Goal: Task Accomplishment & Management: Use online tool/utility

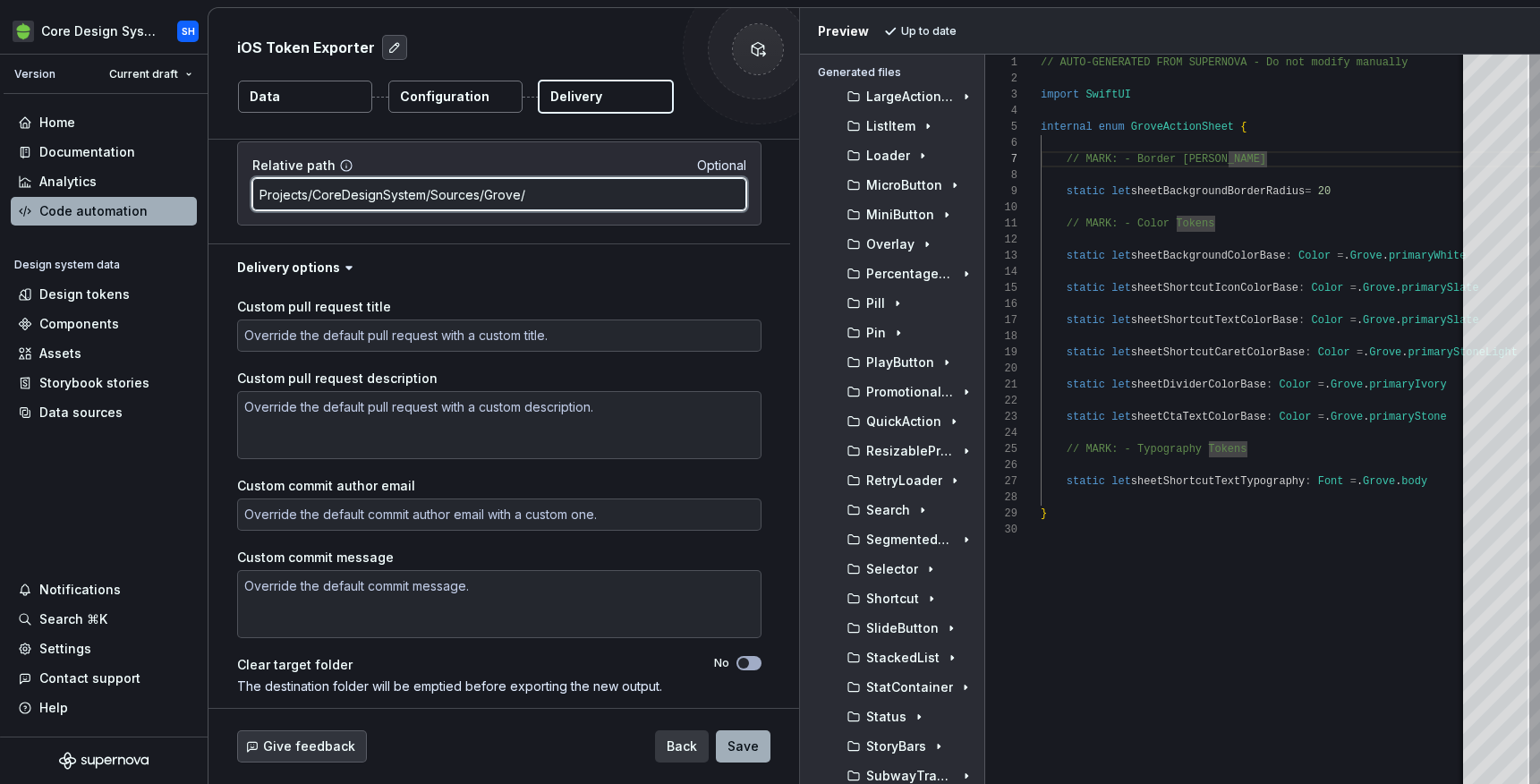
scroll to position [351, 0]
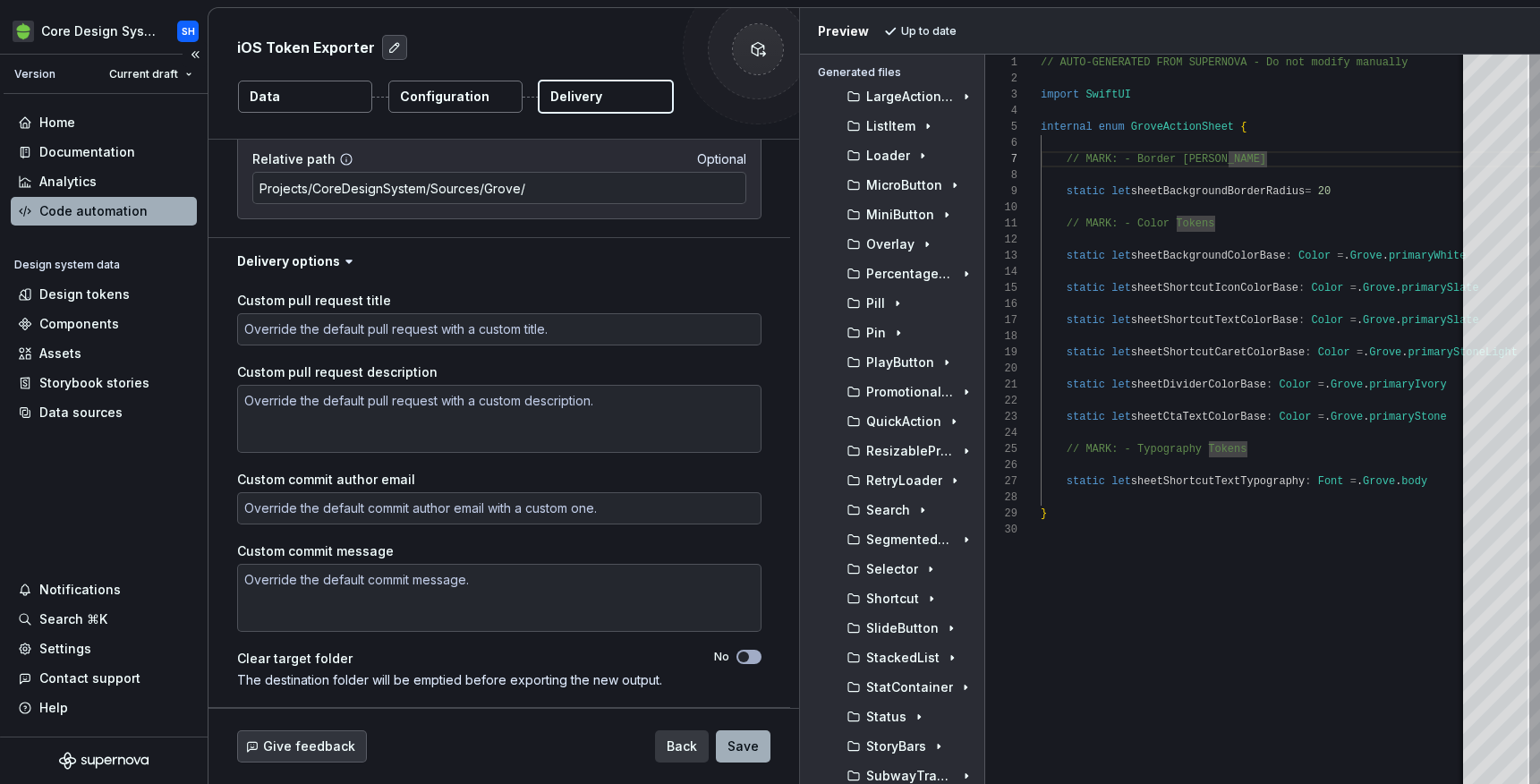
click at [132, 202] on div "Code automation" at bounding box center [93, 211] width 109 height 18
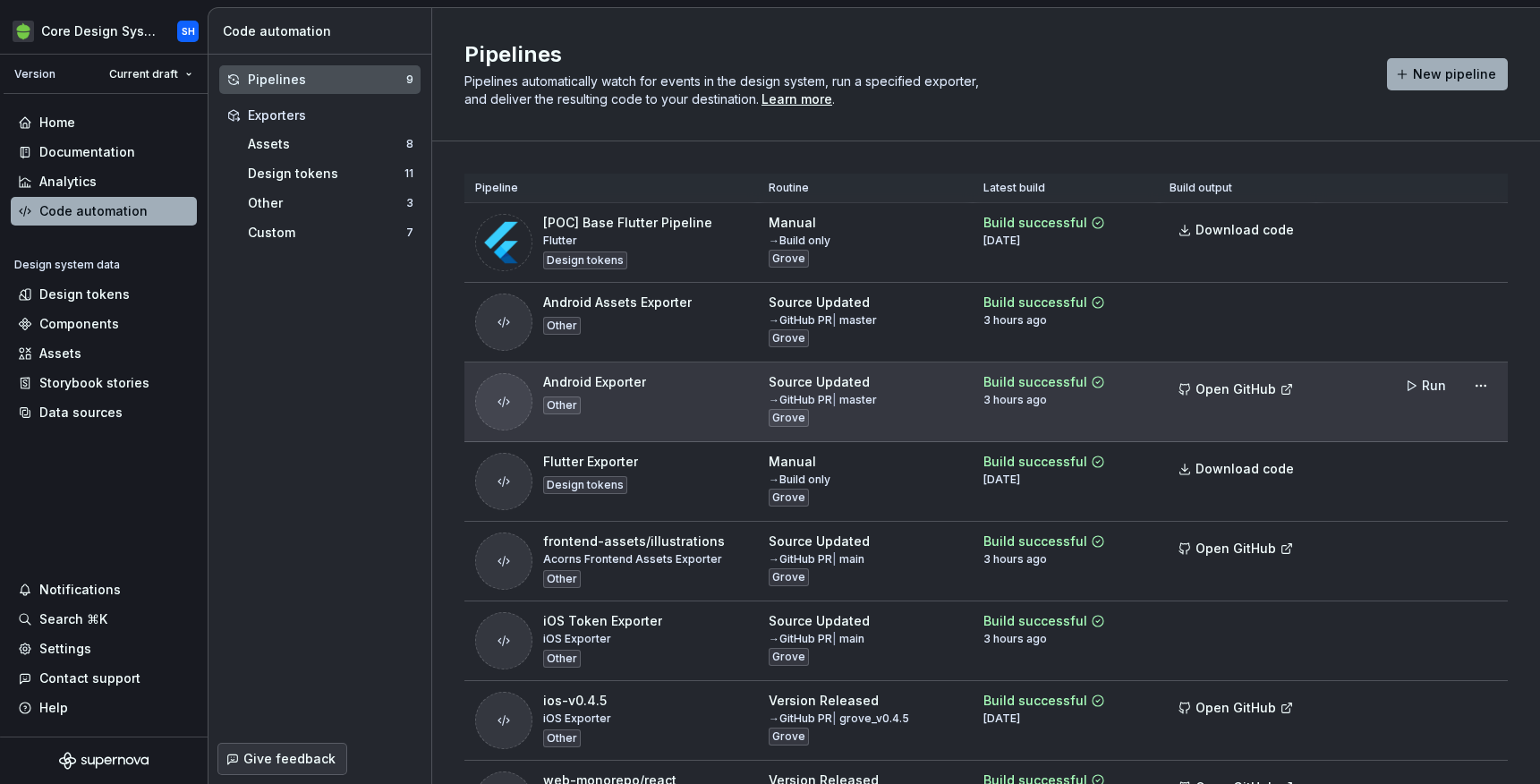
click at [589, 396] on div "Android Exporter Other" at bounding box center [594, 401] width 103 height 57
click at [1479, 377] on html "Core Design System SH Version Current draft Home Documentation Analytics Code a…" at bounding box center [770, 392] width 1540 height 784
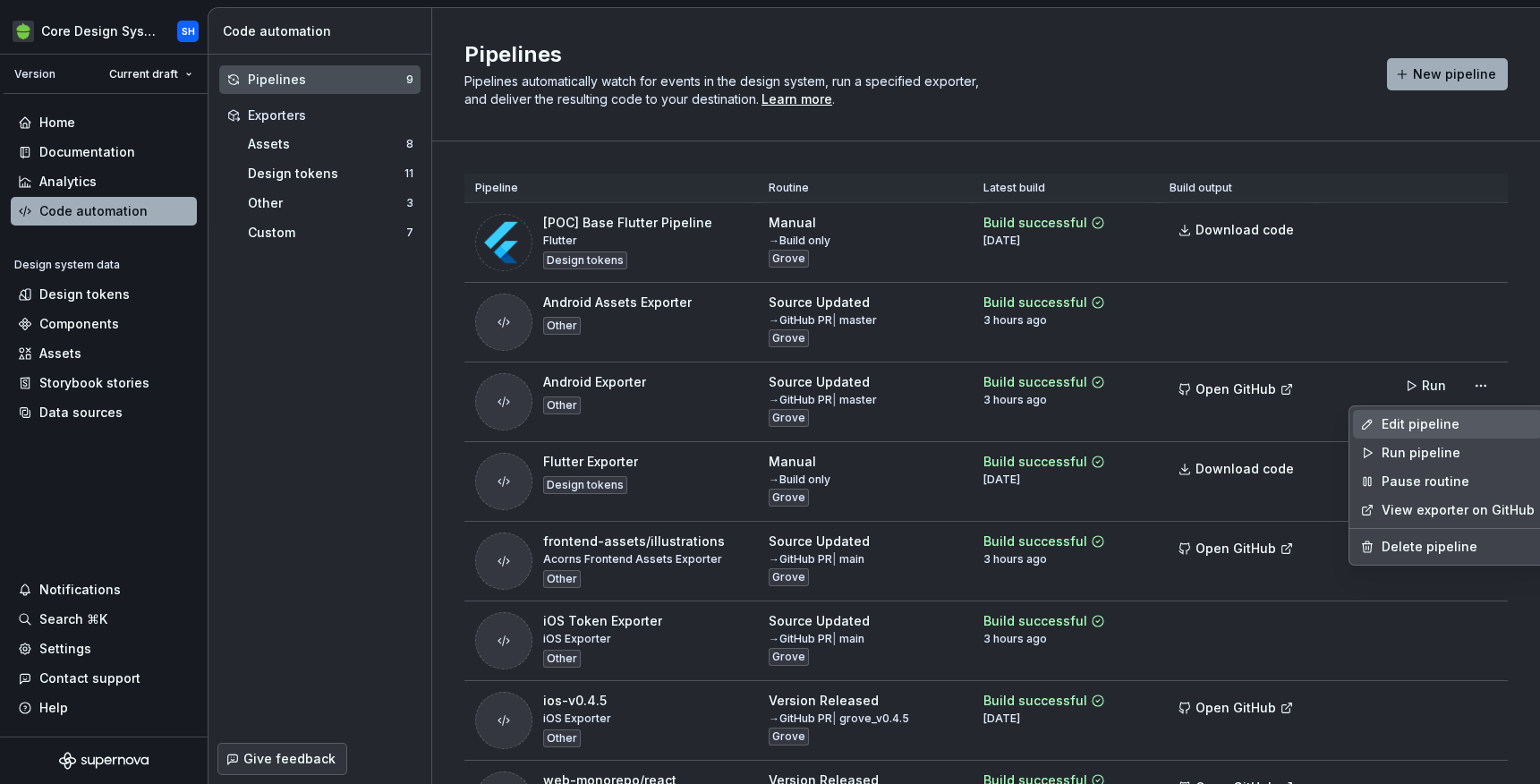
click at [1400, 428] on div "Edit pipeline" at bounding box center [1458, 424] width 153 height 18
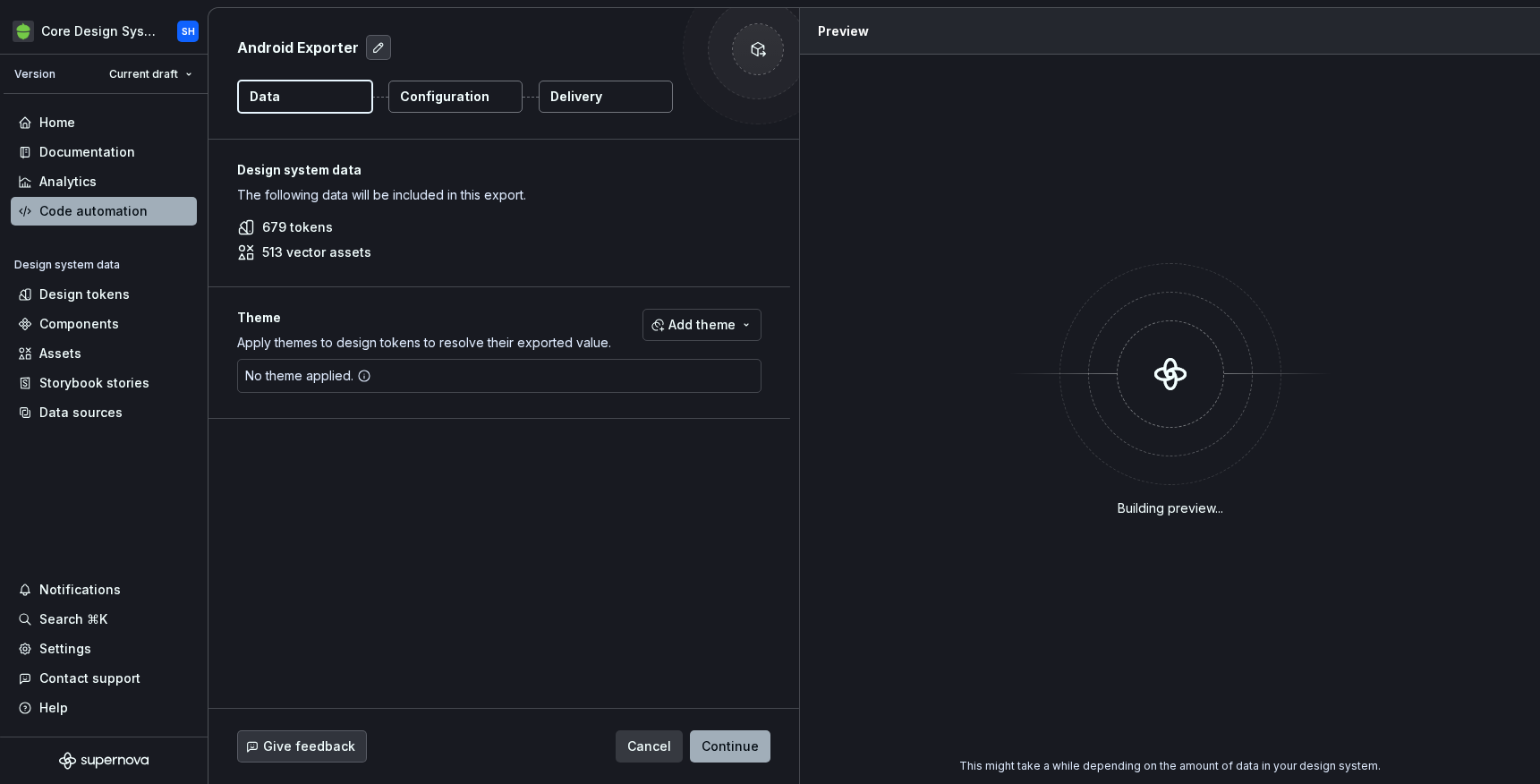
click at [571, 92] on p "Delivery" at bounding box center [576, 97] width 52 height 18
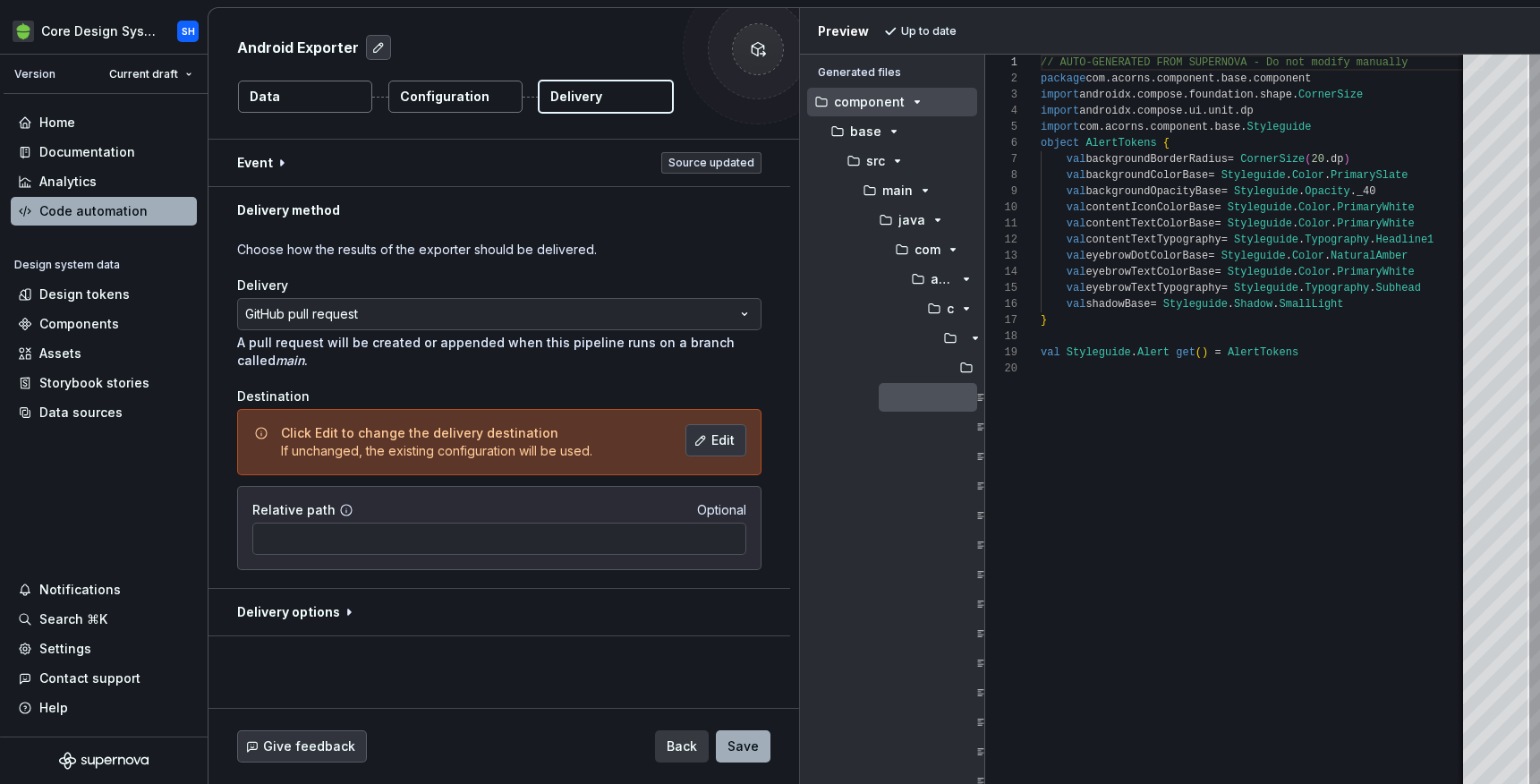
click at [476, 90] on p "Configuration" at bounding box center [445, 97] width 89 height 18
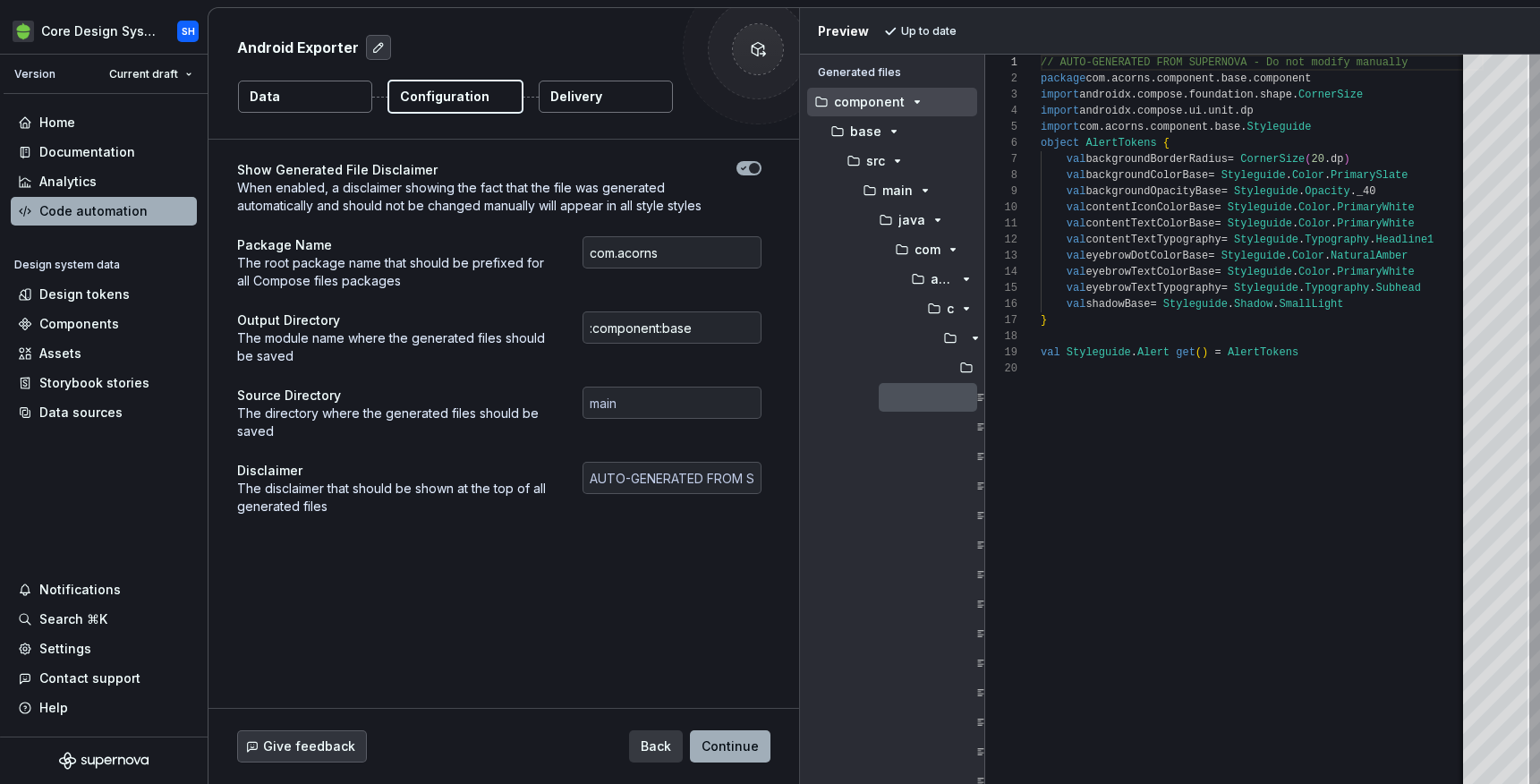
click at [620, 109] on button "Delivery" at bounding box center [605, 96] width 134 height 32
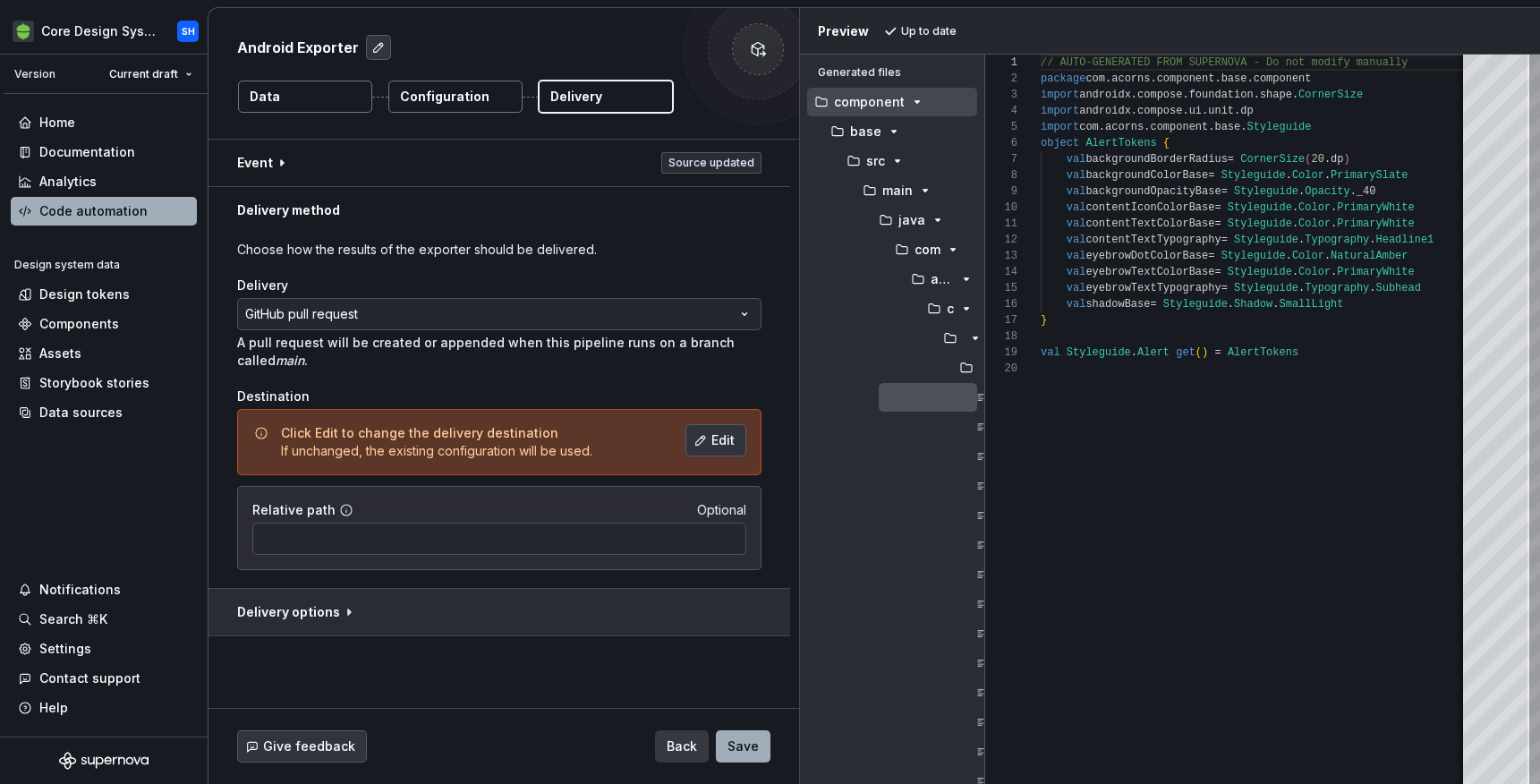
click at [314, 606] on button "button" at bounding box center [500, 612] width 582 height 46
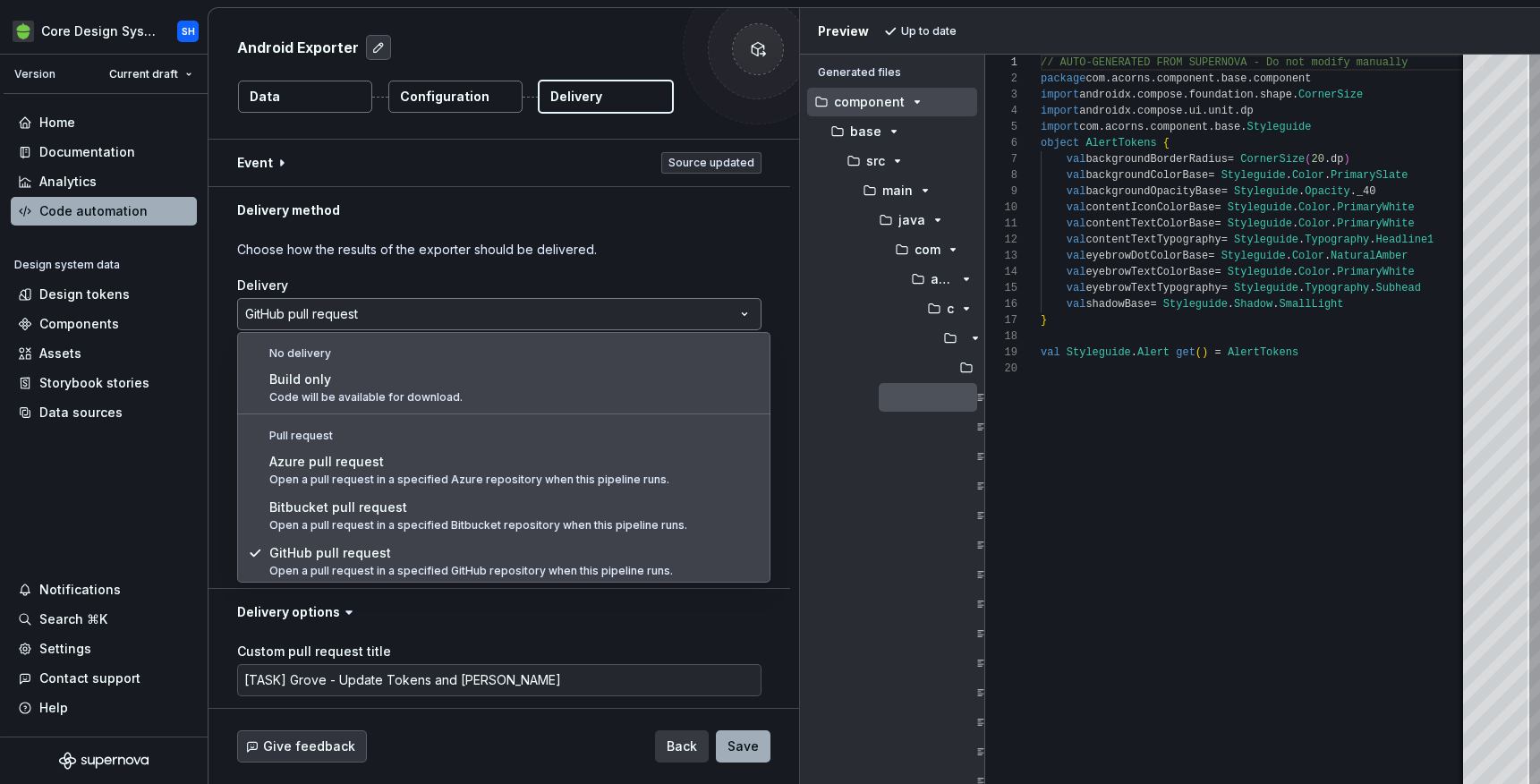
click at [400, 312] on html "**********" at bounding box center [770, 392] width 1540 height 784
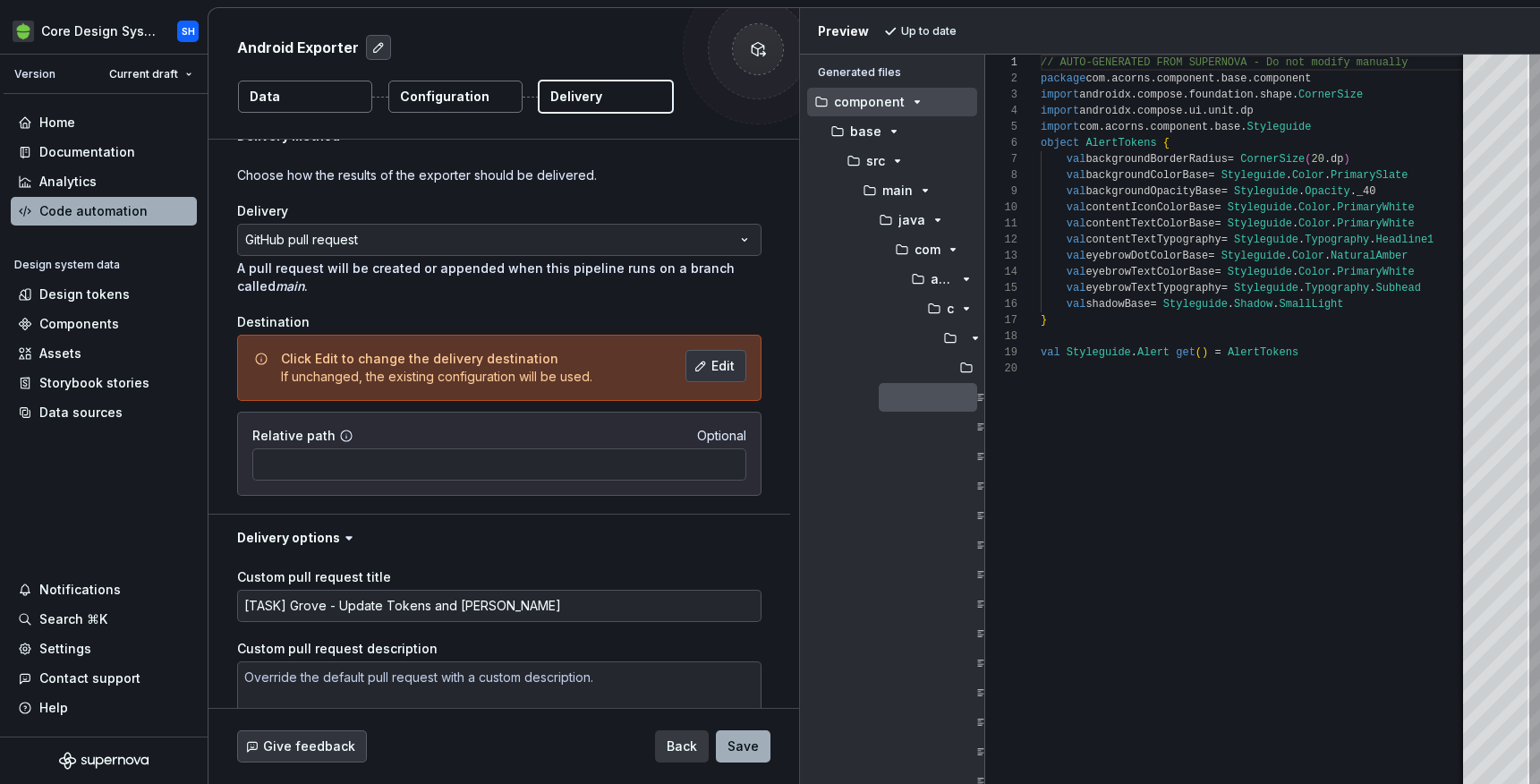
scroll to position [77, 0]
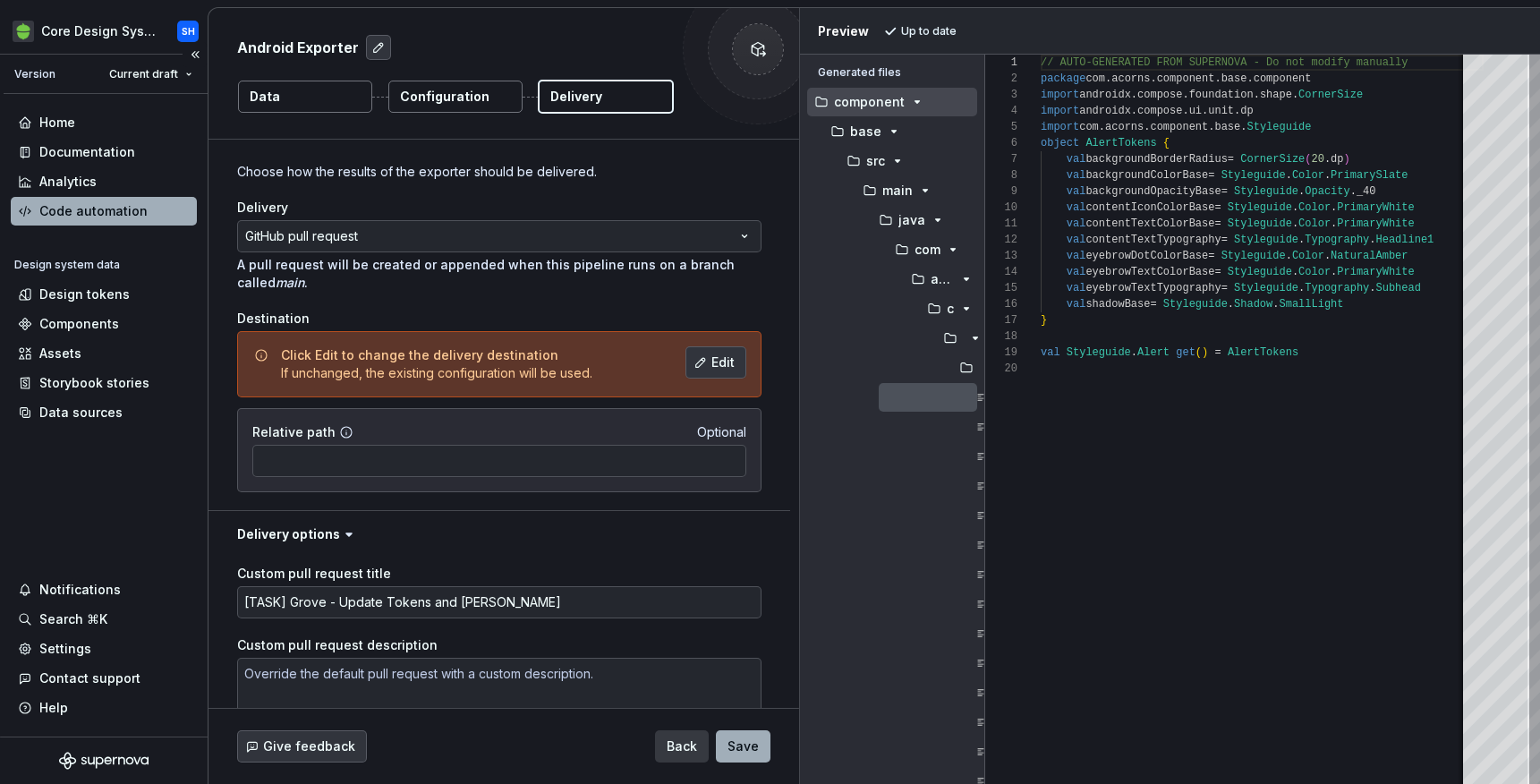
click at [102, 215] on div "Code automation" at bounding box center [93, 211] width 109 height 18
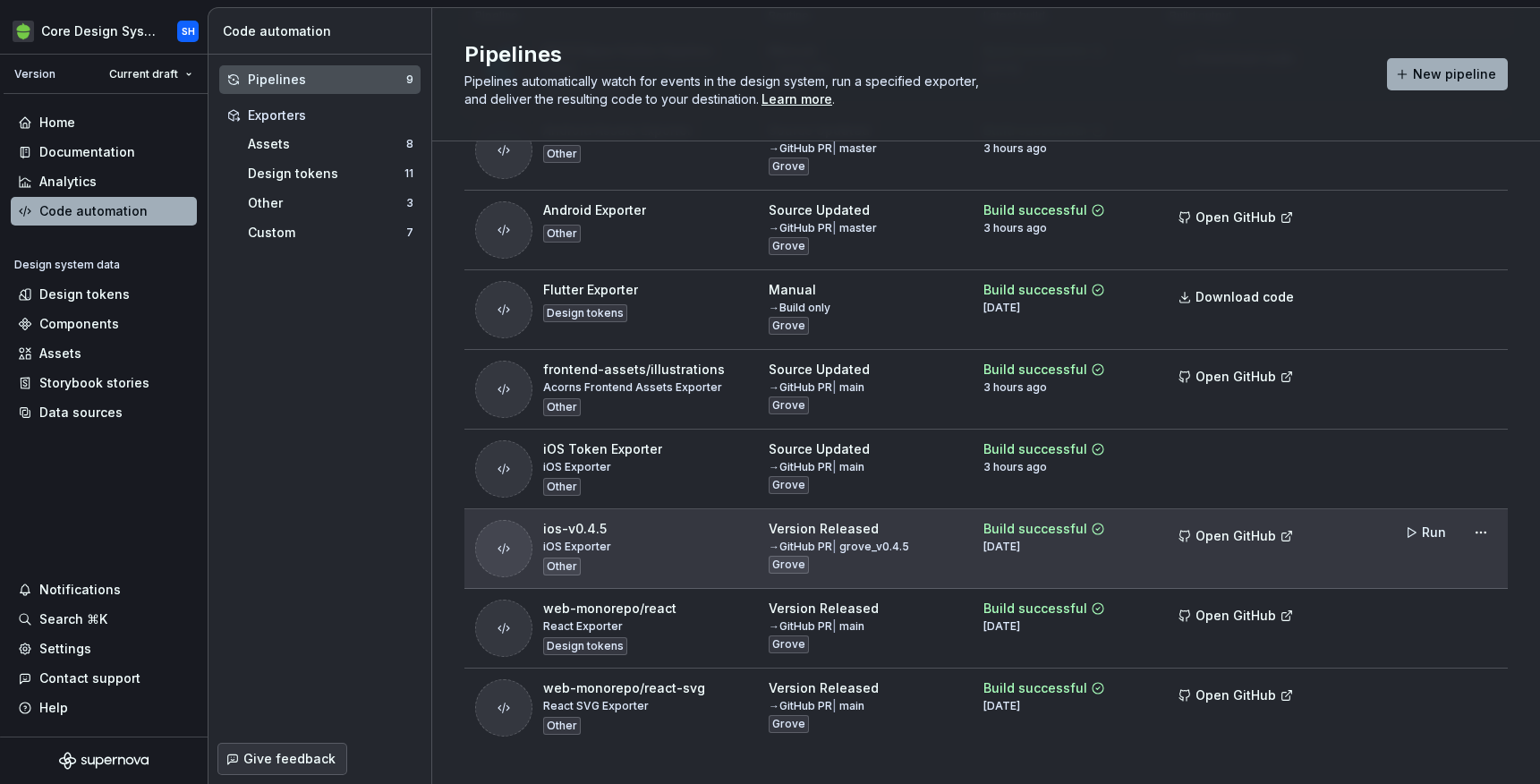
scroll to position [203, 0]
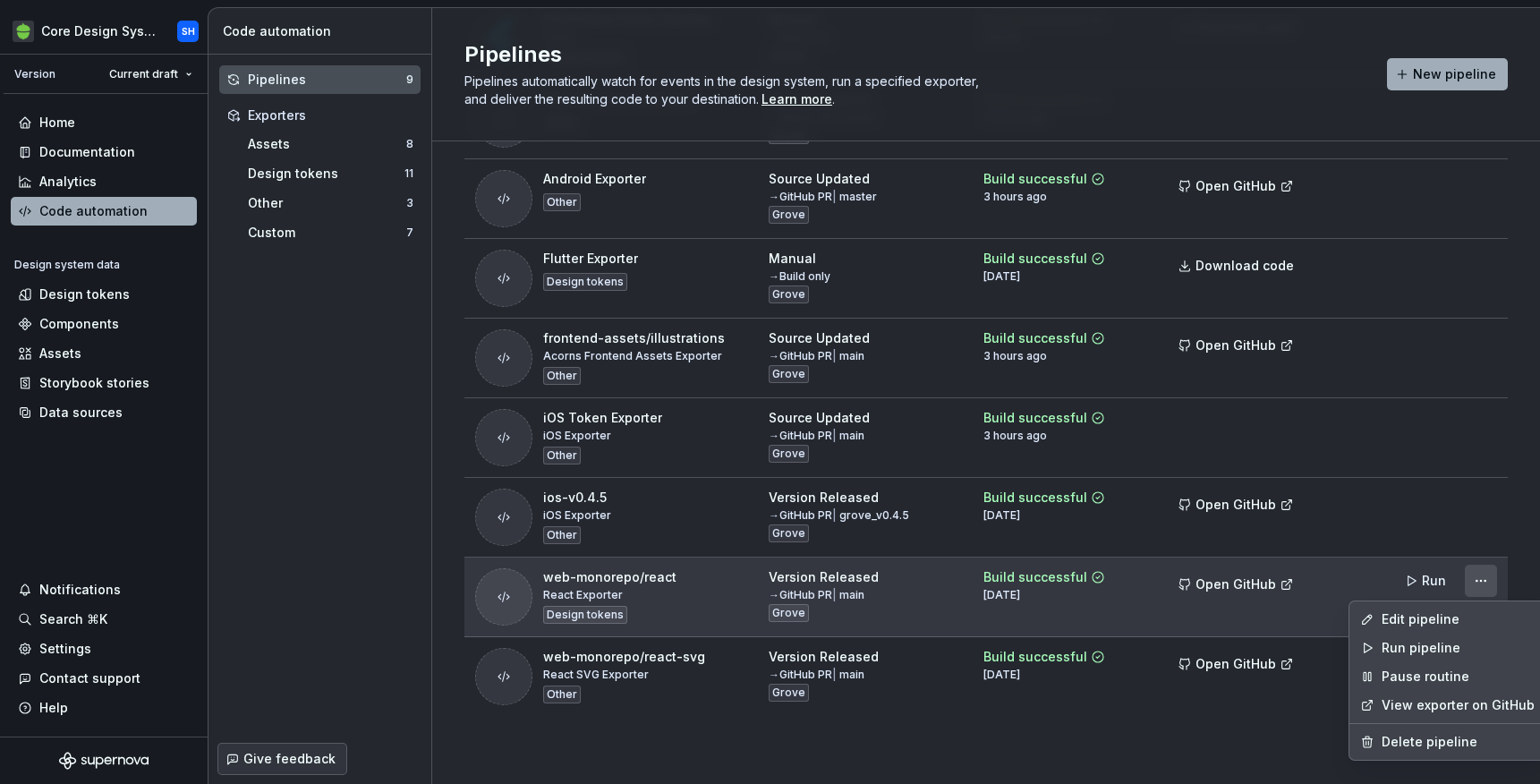
click at [1472, 585] on html "Core Design System SH Version Current draft Home Documentation Analytics Code a…" at bounding box center [770, 392] width 1540 height 784
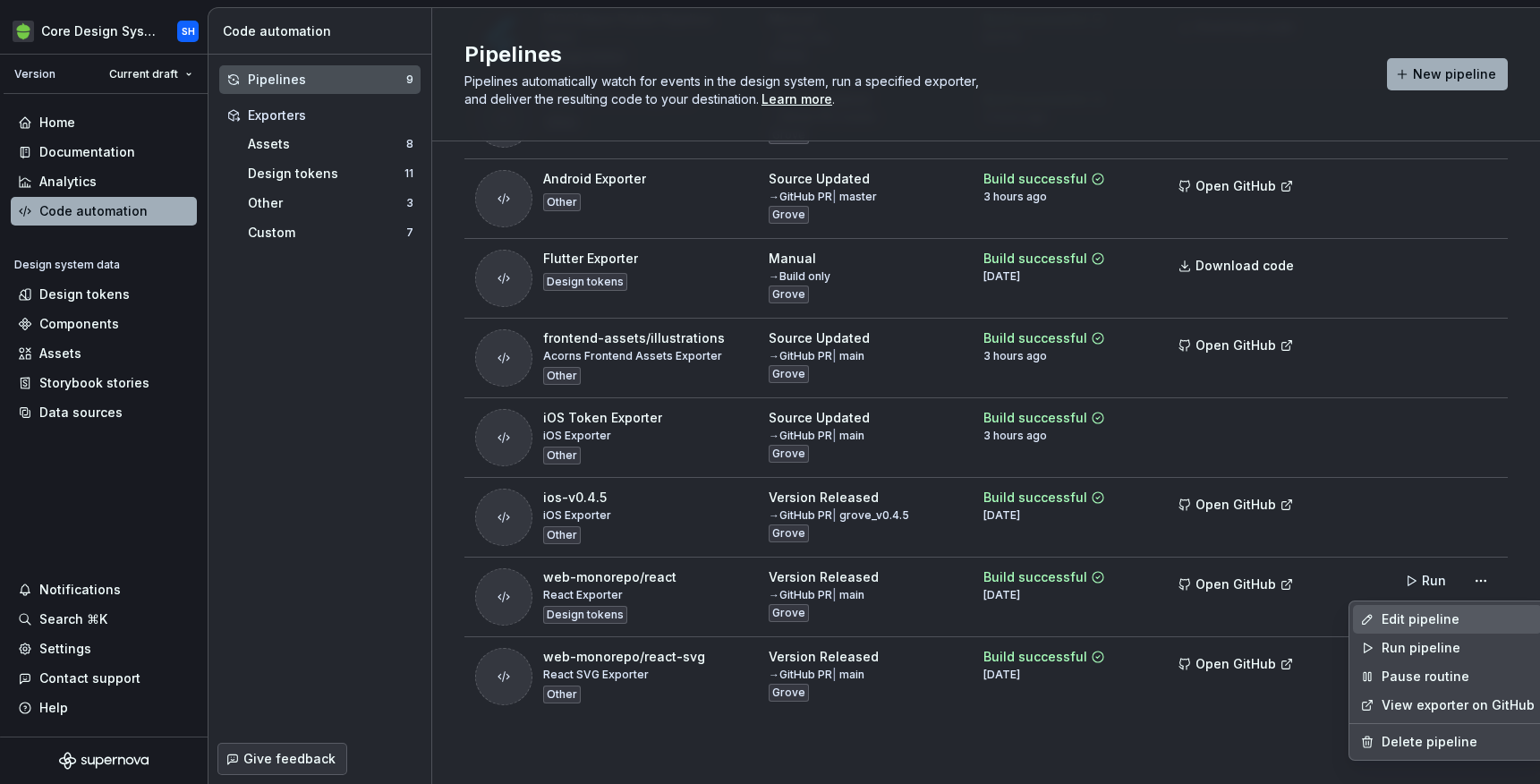
click at [1409, 620] on div "Edit pipeline" at bounding box center [1458, 619] width 153 height 18
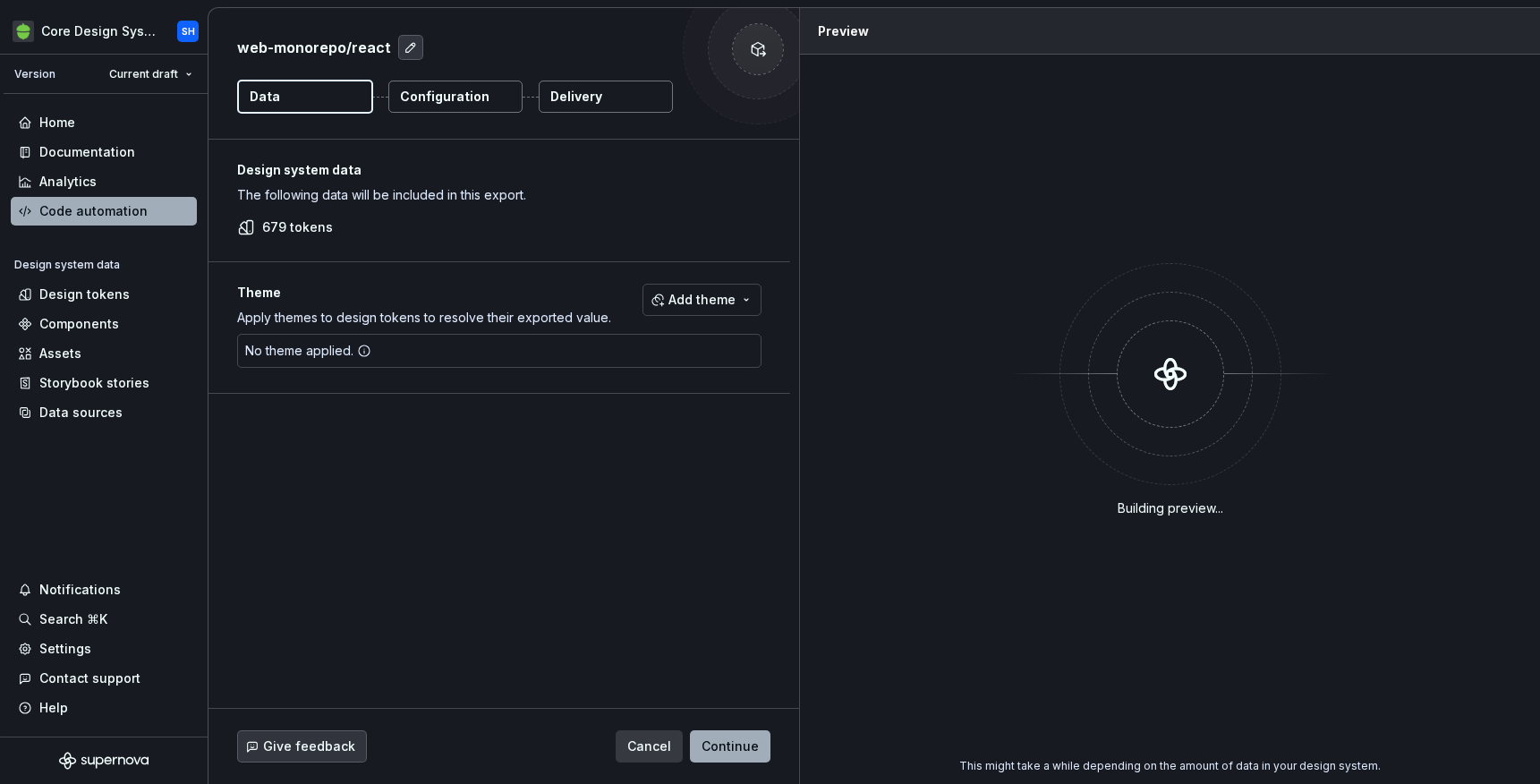
click at [460, 105] on p "Configuration" at bounding box center [445, 97] width 89 height 18
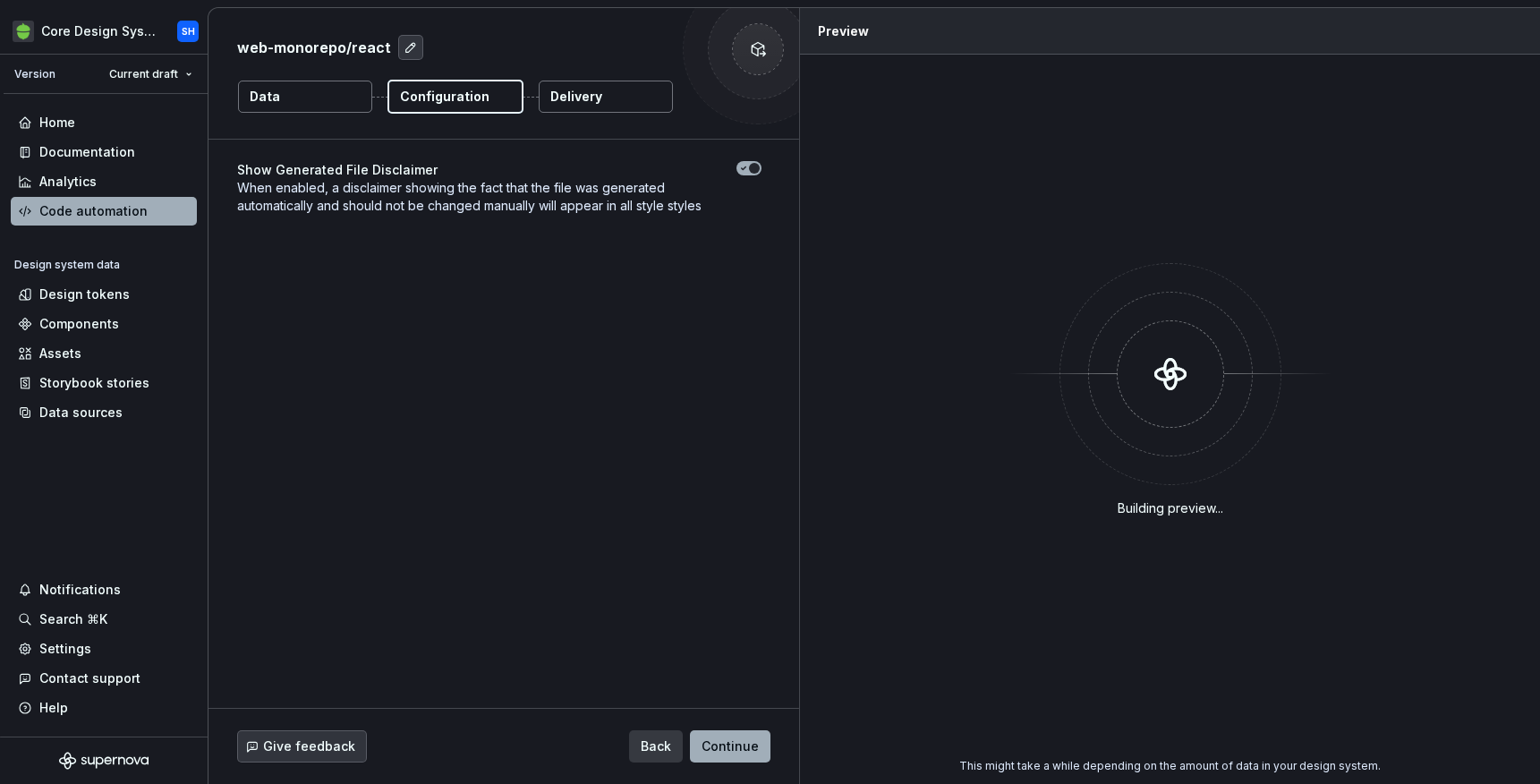
click at [599, 104] on p "Delivery" at bounding box center [576, 97] width 52 height 18
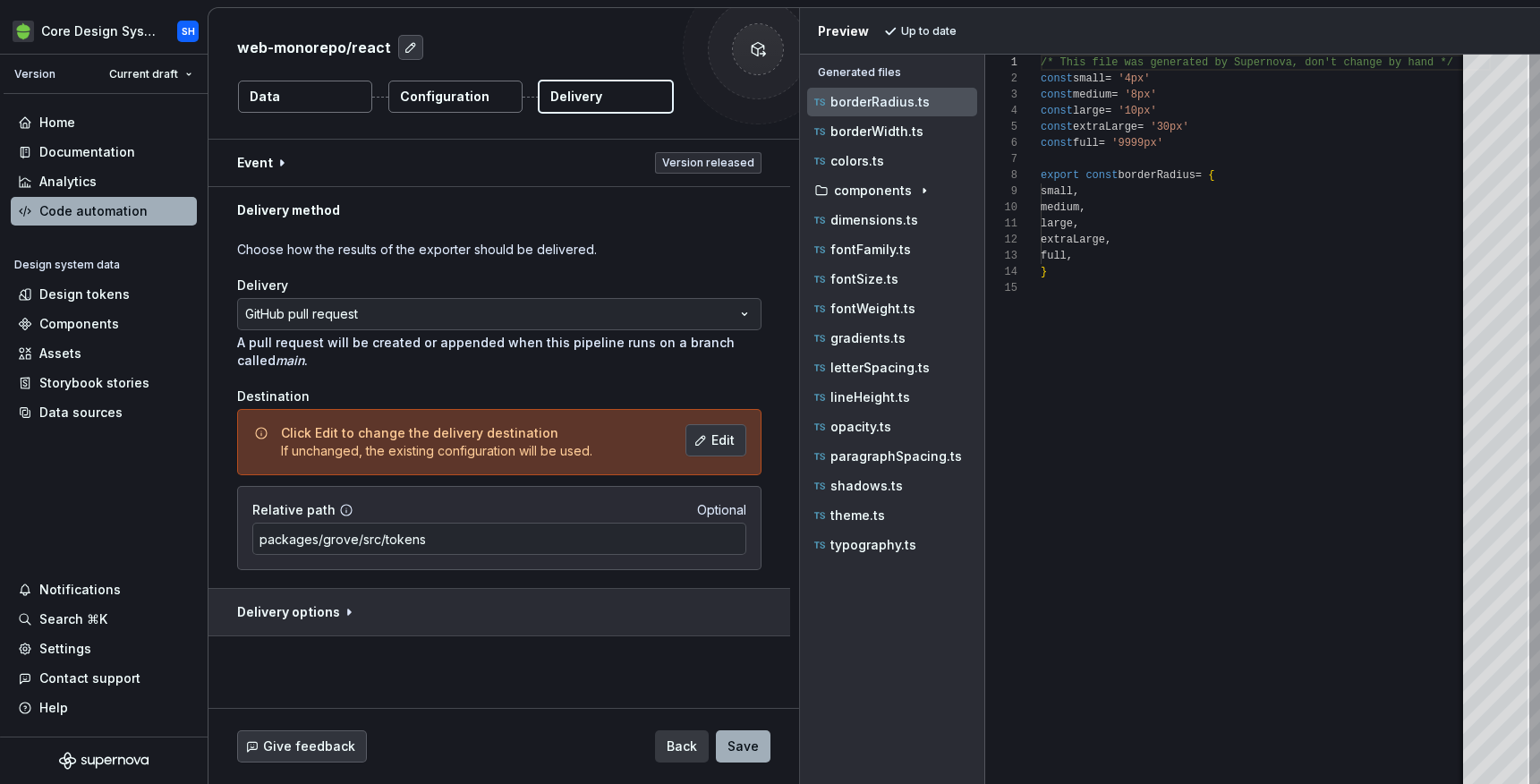
click at [314, 625] on button "button" at bounding box center [500, 612] width 582 height 46
type textarea "*"
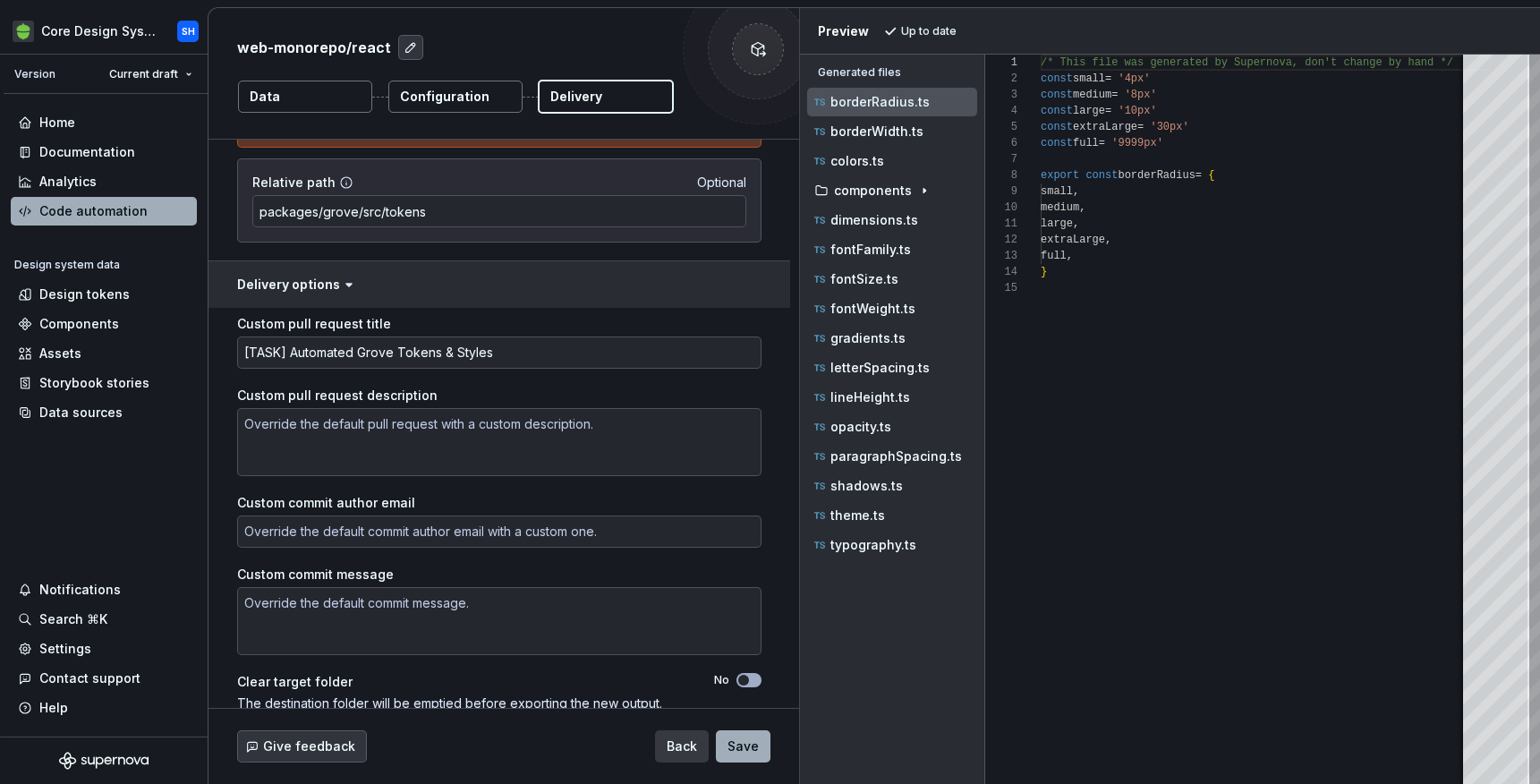
scroll to position [330, 0]
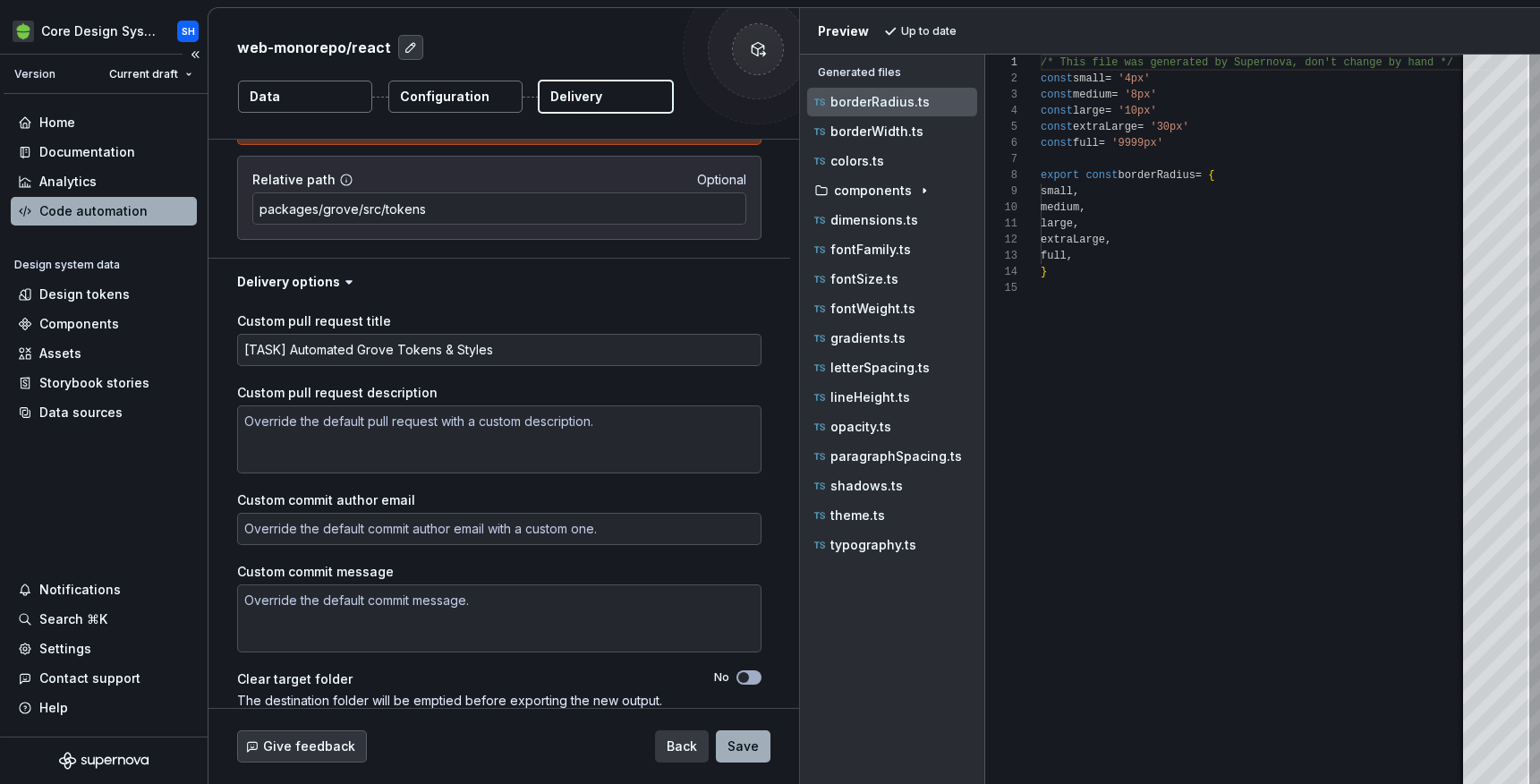
click at [78, 219] on div "Code automation" at bounding box center [93, 211] width 109 height 18
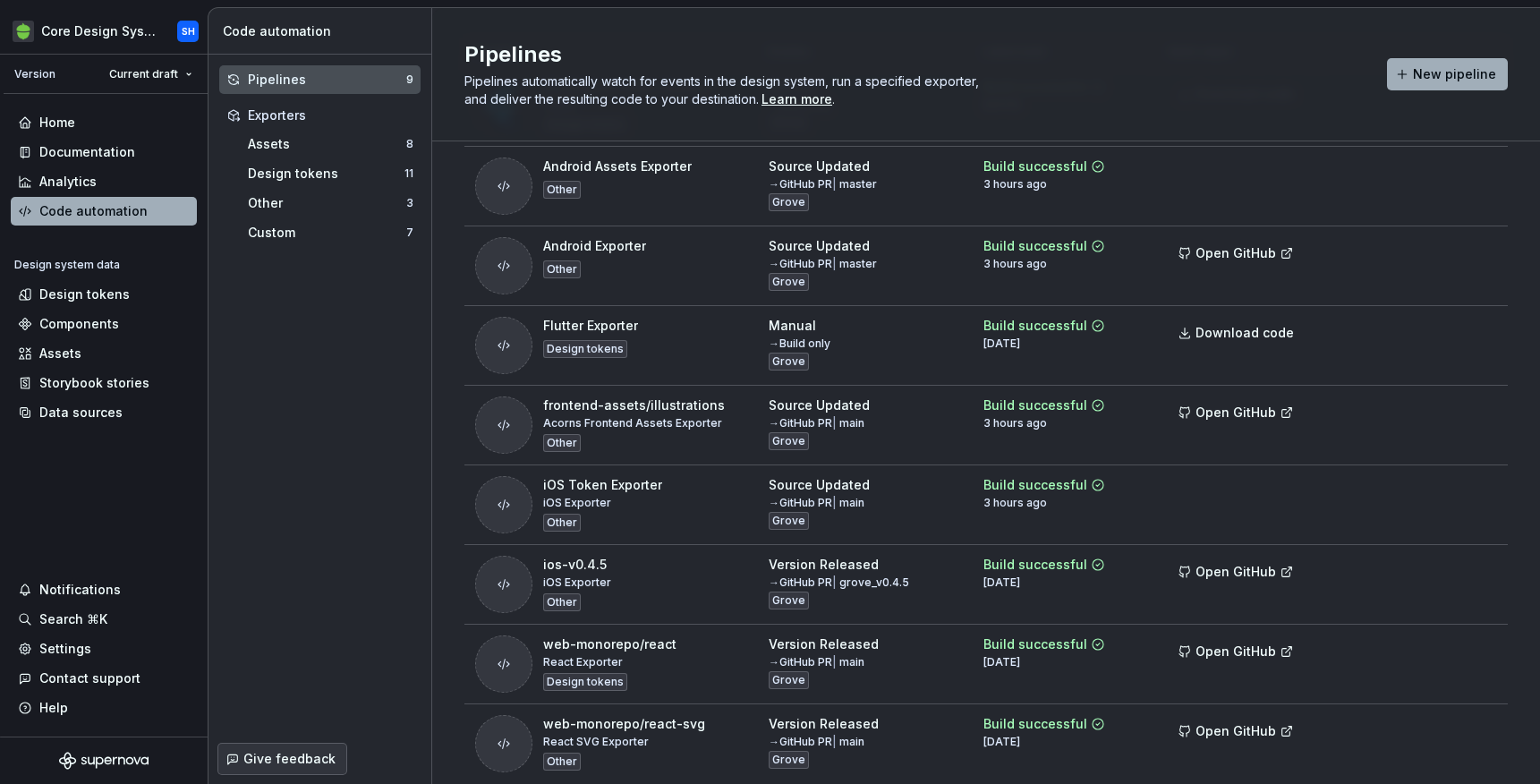
scroll to position [203, 0]
